Goal: Transaction & Acquisition: Purchase product/service

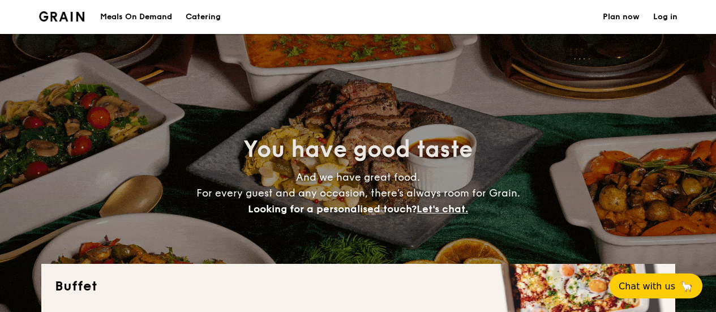
select select
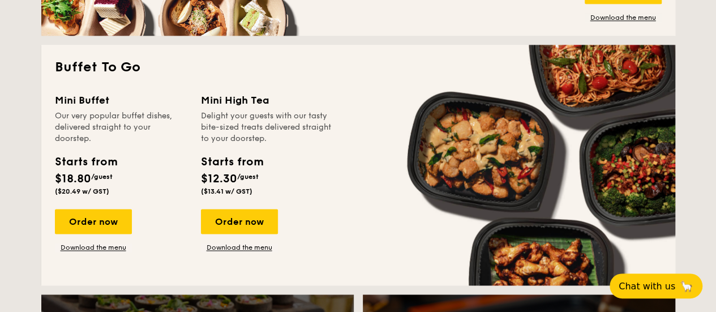
scroll to position [736, 0]
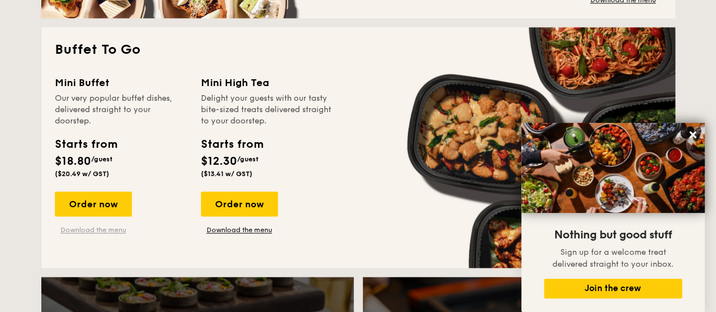
click at [83, 228] on link "Download the menu" at bounding box center [93, 229] width 77 height 9
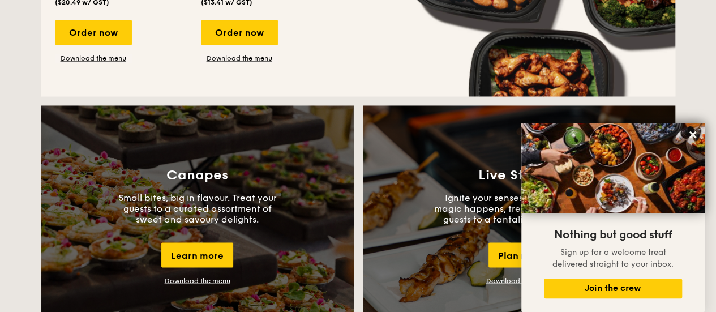
scroll to position [1133, 0]
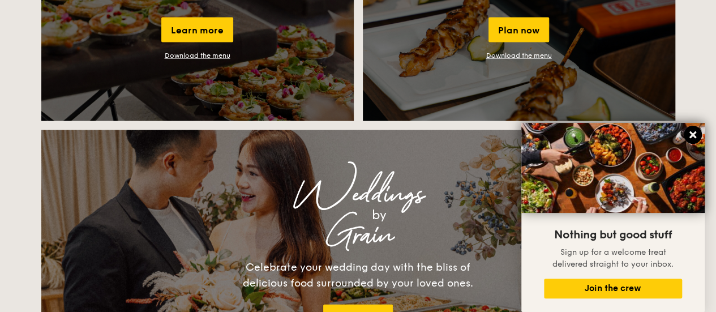
click at [696, 134] on icon at bounding box center [693, 135] width 10 height 10
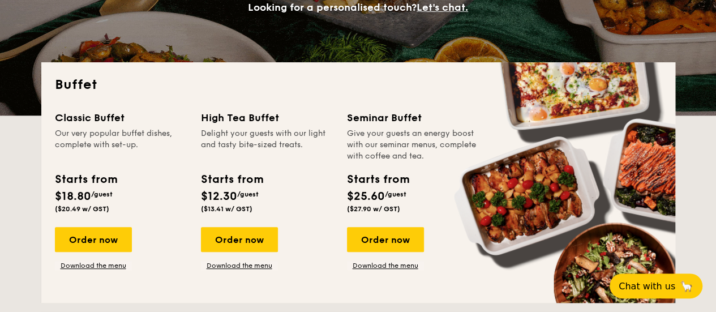
scroll to position [227, 0]
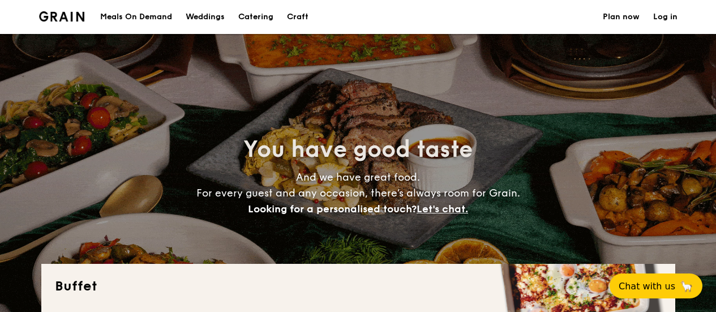
select select
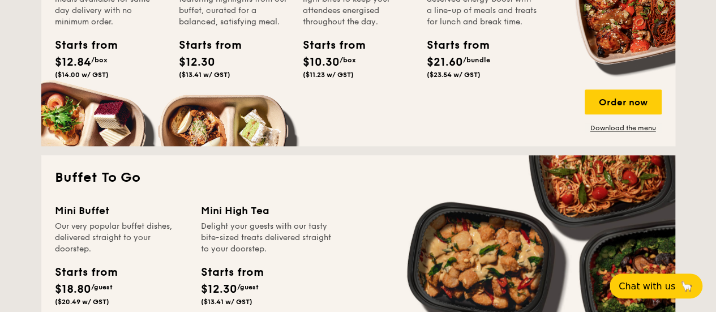
scroll to position [793, 0]
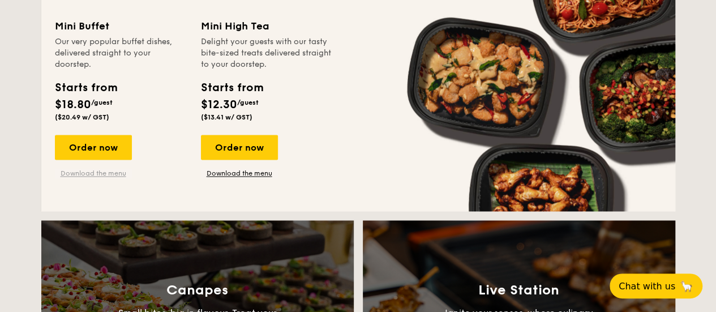
click at [79, 176] on link "Download the menu" at bounding box center [93, 173] width 77 height 9
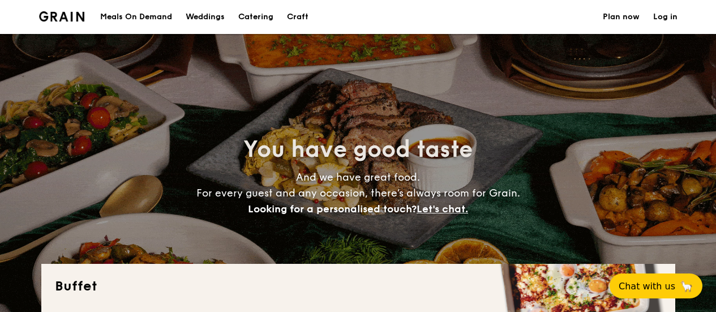
select select
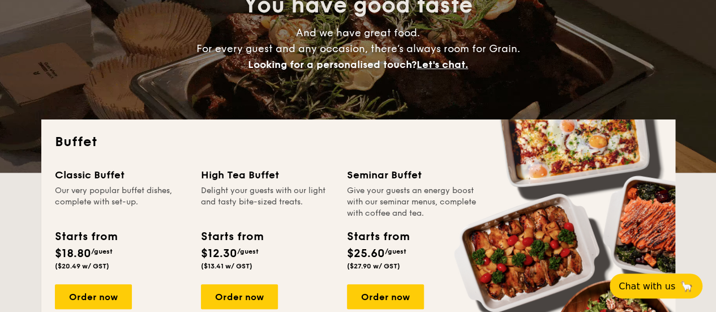
scroll to position [227, 0]
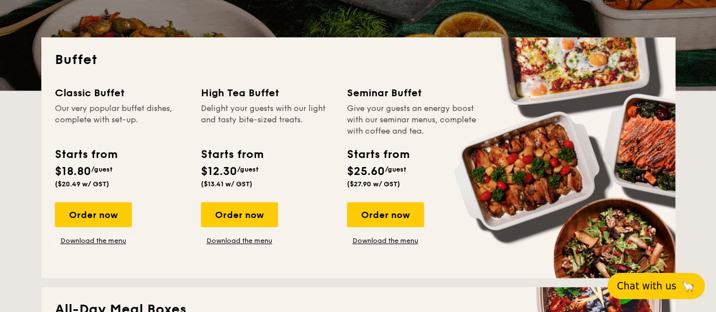
click at [637, 289] on span "Chat with us" at bounding box center [646, 285] width 59 height 11
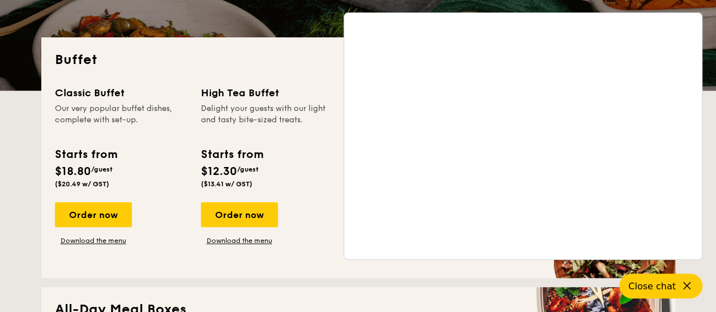
drag, startPoint x: 689, startPoint y: 284, endPoint x: 685, endPoint y: 268, distance: 16.3
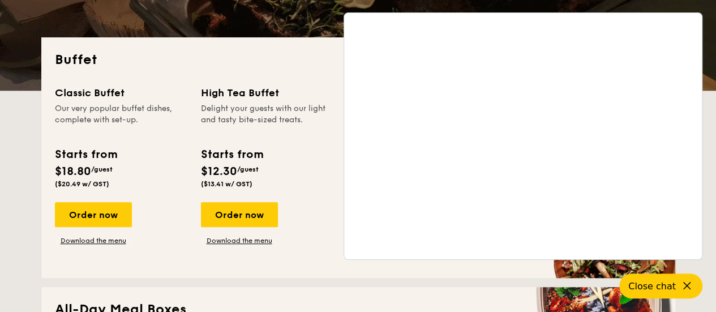
click at [689, 284] on icon at bounding box center [687, 285] width 13 height 13
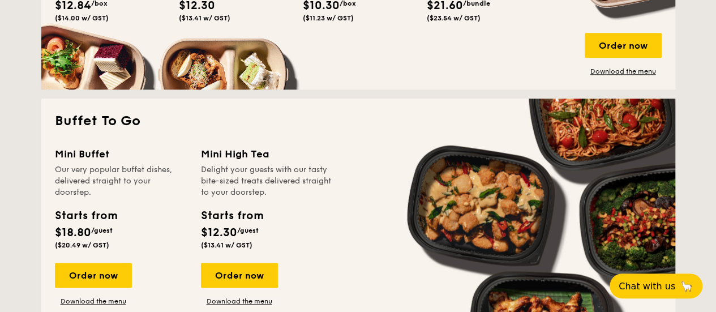
scroll to position [680, 0]
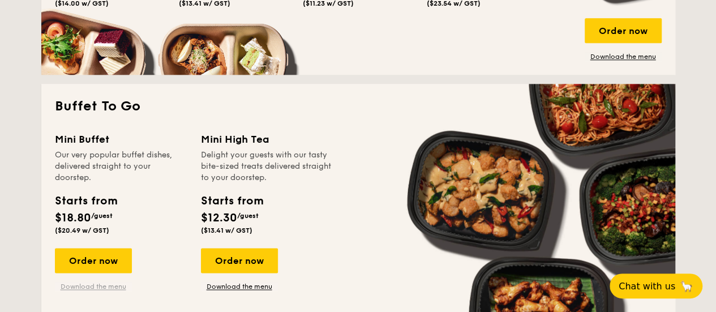
click at [73, 284] on link "Download the menu" at bounding box center [93, 286] width 77 height 9
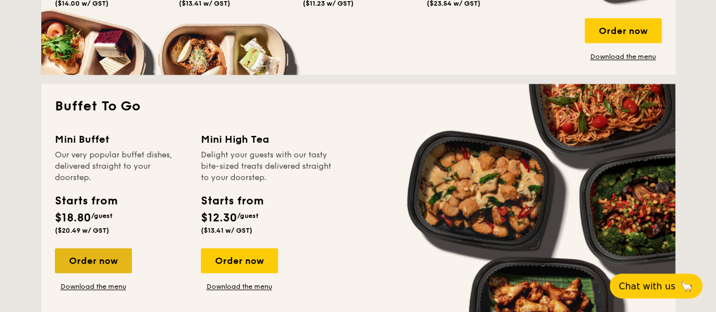
click at [95, 260] on div "Order now" at bounding box center [93, 260] width 77 height 25
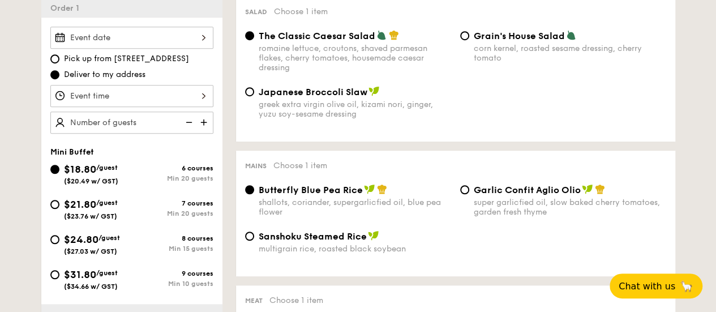
scroll to position [340, 0]
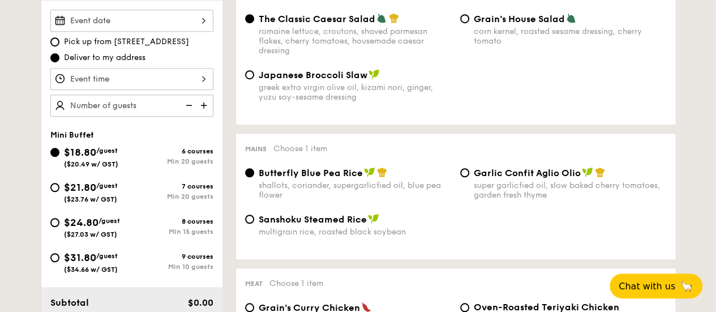
click at [82, 225] on span "$24.80" at bounding box center [81, 222] width 35 height 12
click at [59, 225] on input "$24.80 /guest ($27.03 w/ GST) 8 courses Min 15 guests" at bounding box center [54, 222] width 9 height 9
radio input "true"
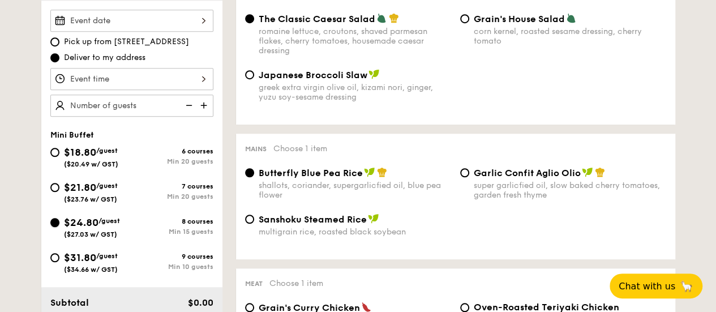
radio input "false"
radio input "true"
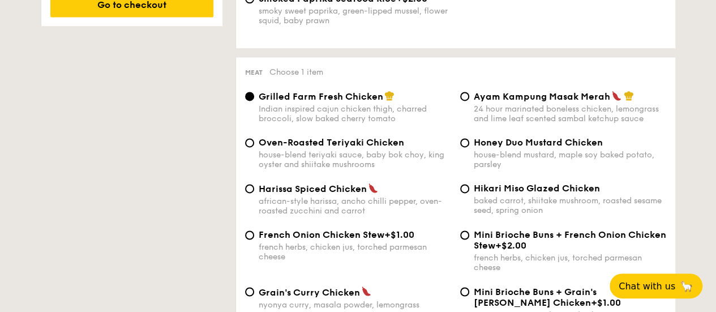
scroll to position [849, 0]
